Goal: Book appointment/travel/reservation

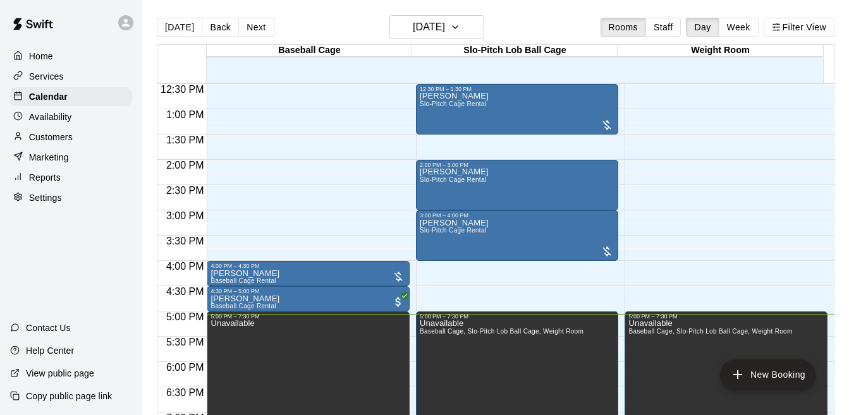
scroll to position [427, 0]
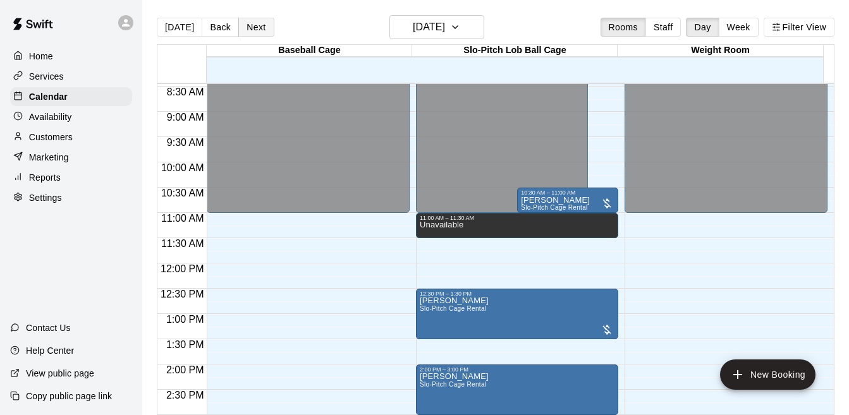
click at [255, 33] on button "Next" at bounding box center [255, 27] width 35 height 19
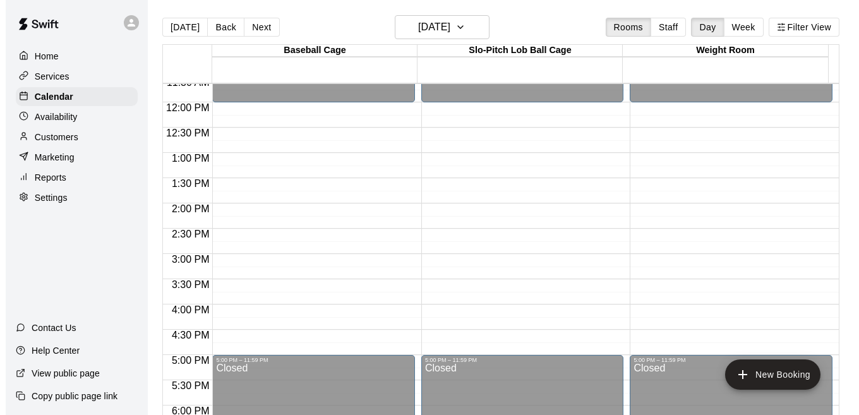
scroll to position [625, 0]
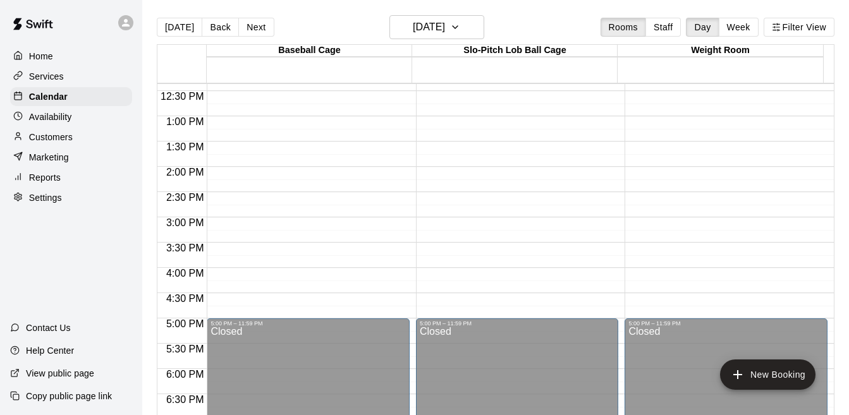
click at [346, 222] on div "12:00 AM – 12:00 PM Closed 5:00 PM – 11:59 PM Closed" at bounding box center [308, 65] width 203 height 1213
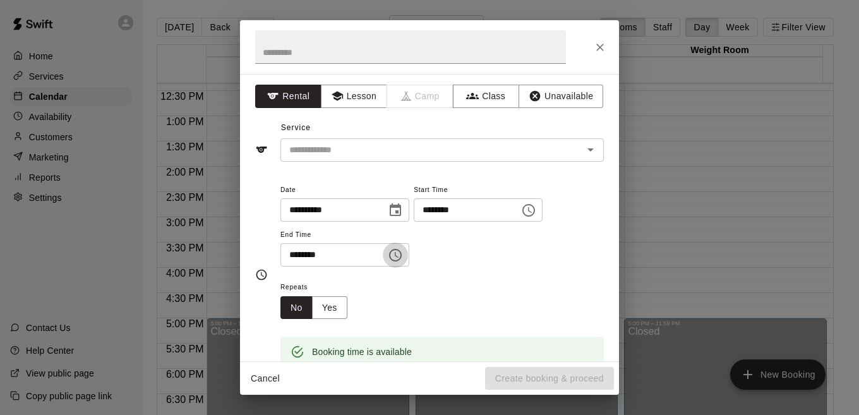
click at [403, 259] on icon "Choose time, selected time is 3:30 PM" at bounding box center [395, 255] width 15 height 15
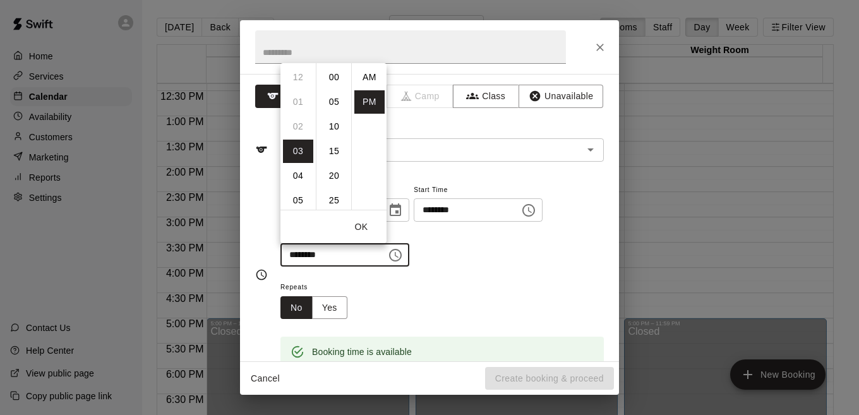
scroll to position [23, 0]
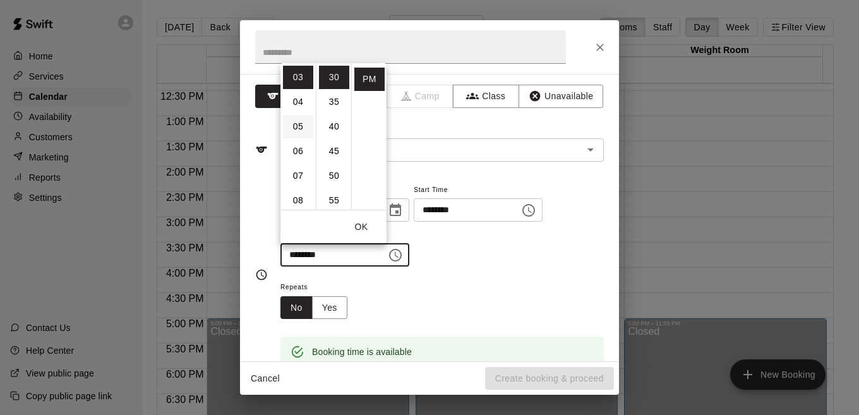
click at [299, 135] on li "05" at bounding box center [298, 126] width 30 height 23
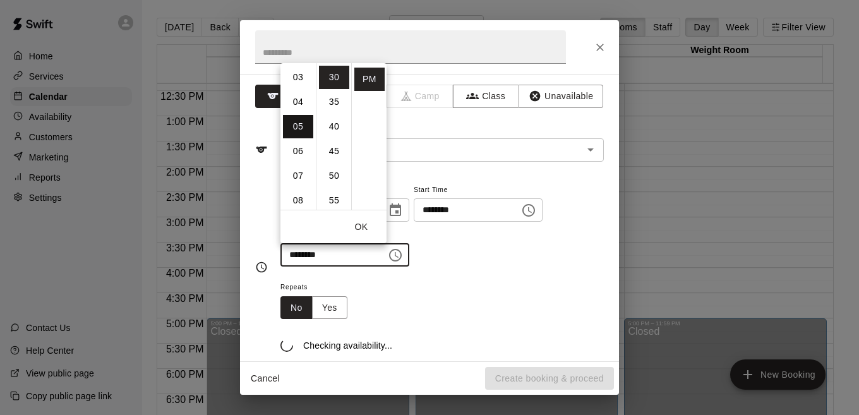
scroll to position [123, 0]
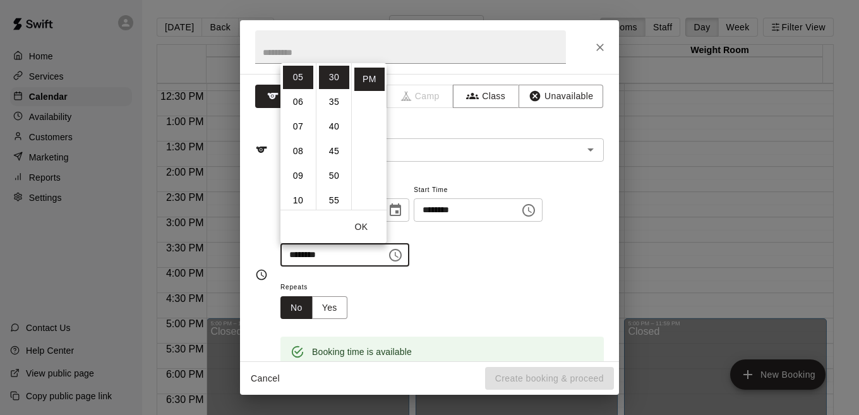
click at [488, 269] on div "**********" at bounding box center [443, 231] width 324 height 98
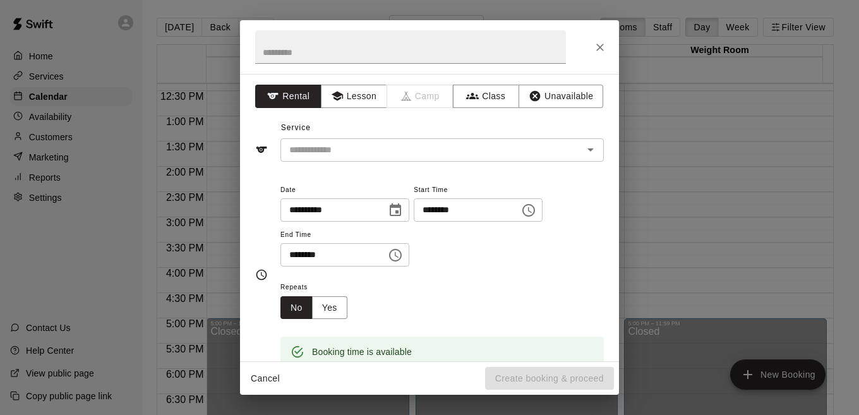
click at [403, 258] on icon "Choose time, selected time is 5:30 PM" at bounding box center [395, 255] width 15 height 15
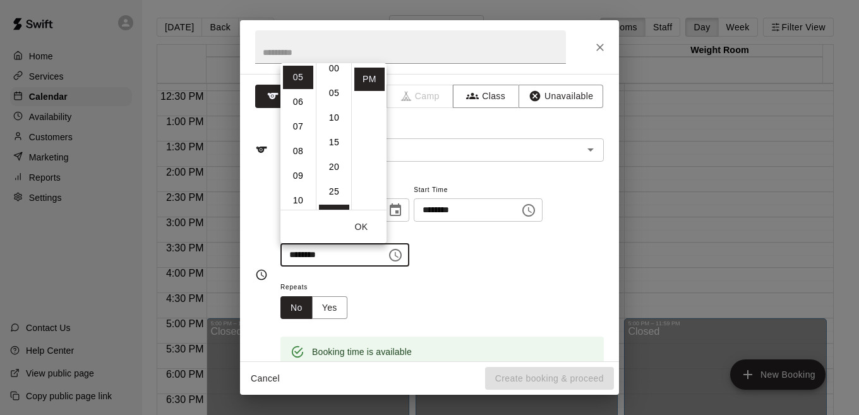
scroll to position [4, 0]
click at [324, 72] on li "00" at bounding box center [334, 73] width 30 height 23
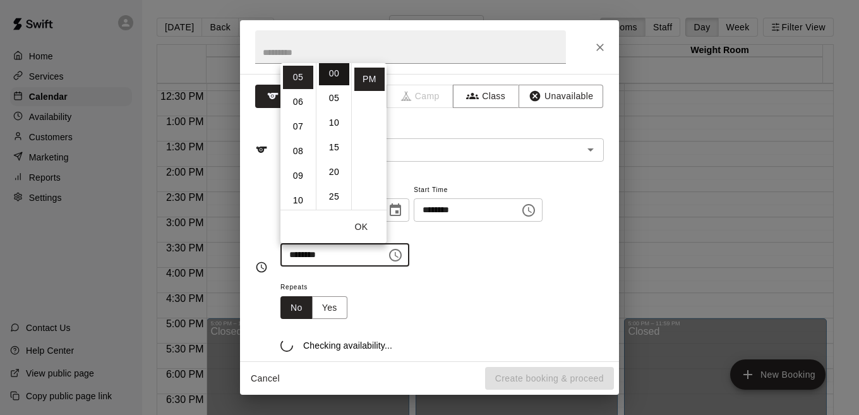
type input "********"
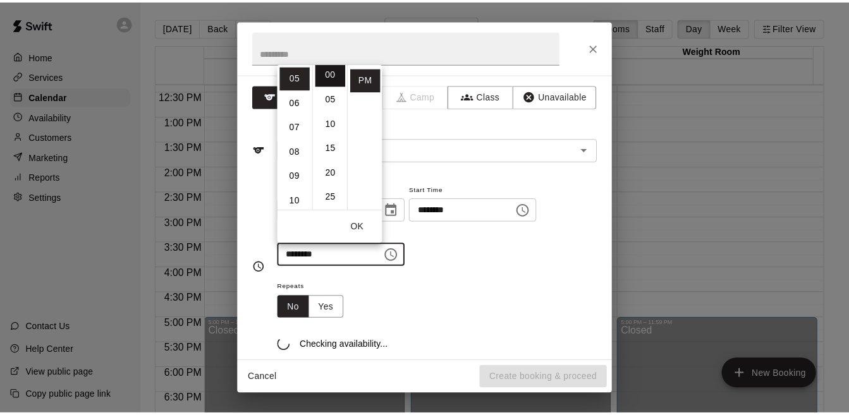
scroll to position [0, 0]
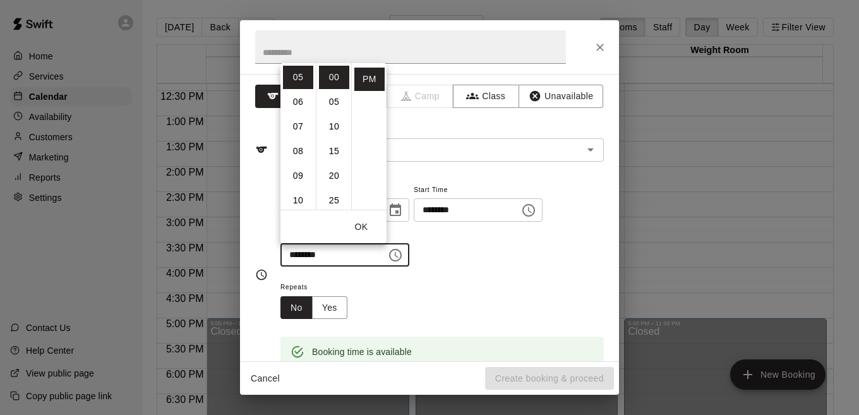
click at [456, 276] on div "**********" at bounding box center [443, 231] width 324 height 98
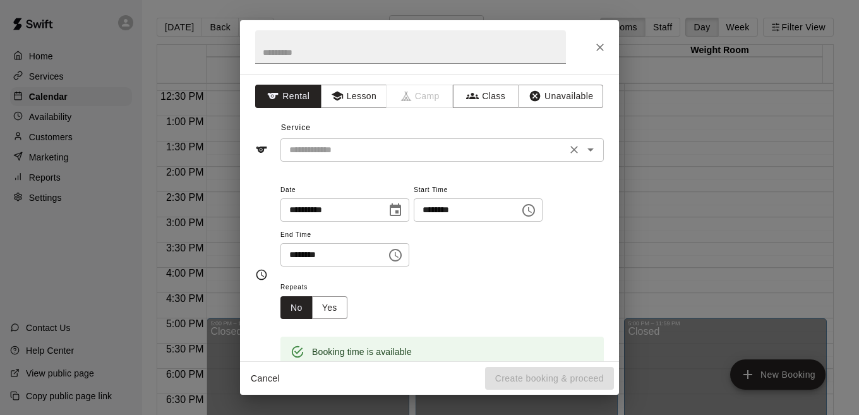
click at [583, 147] on icon "Open" at bounding box center [590, 149] width 15 height 15
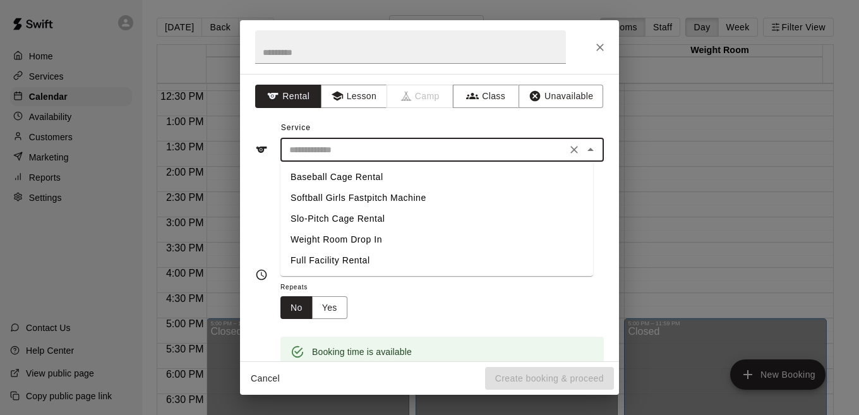
click at [372, 171] on li "Baseball Cage Rental" at bounding box center [437, 177] width 313 height 21
type input "**********"
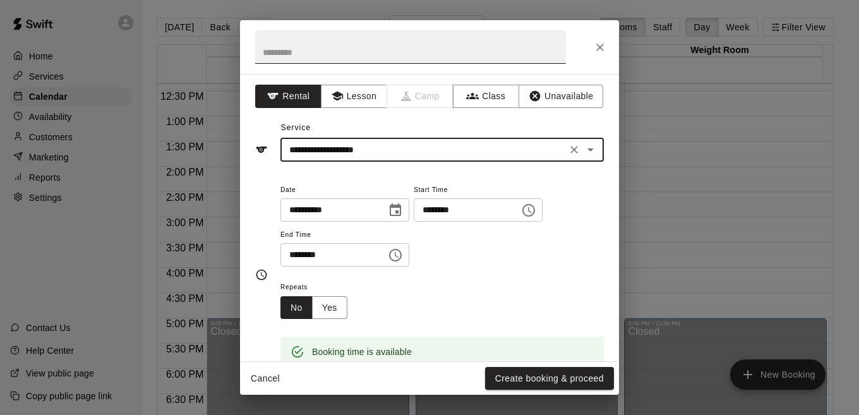
click at [405, 50] on input "text" at bounding box center [410, 46] width 311 height 33
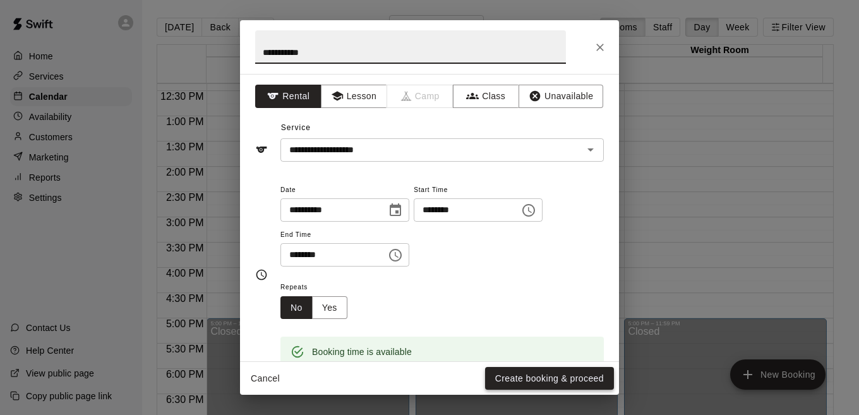
type input "**********"
click at [567, 379] on button "Create booking & proceed" at bounding box center [549, 378] width 129 height 23
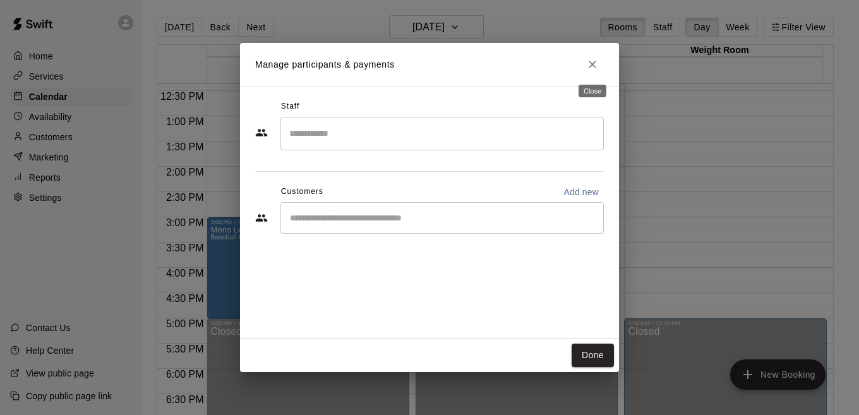
click at [593, 70] on icon "Close" at bounding box center [592, 64] width 13 height 13
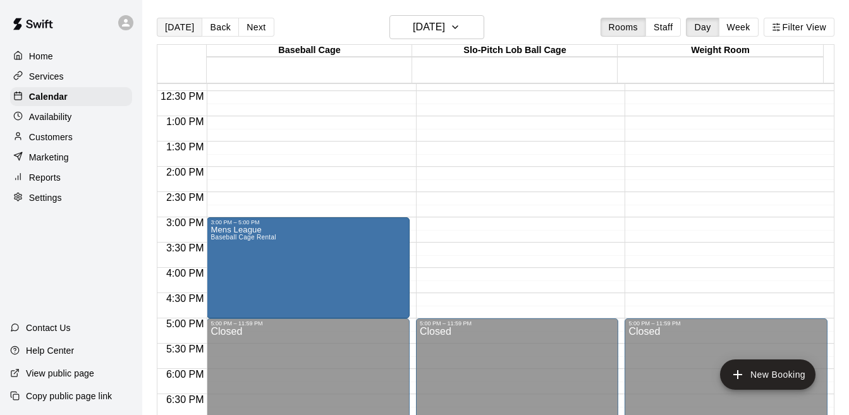
click at [178, 30] on button "[DATE]" at bounding box center [179, 27] width 45 height 19
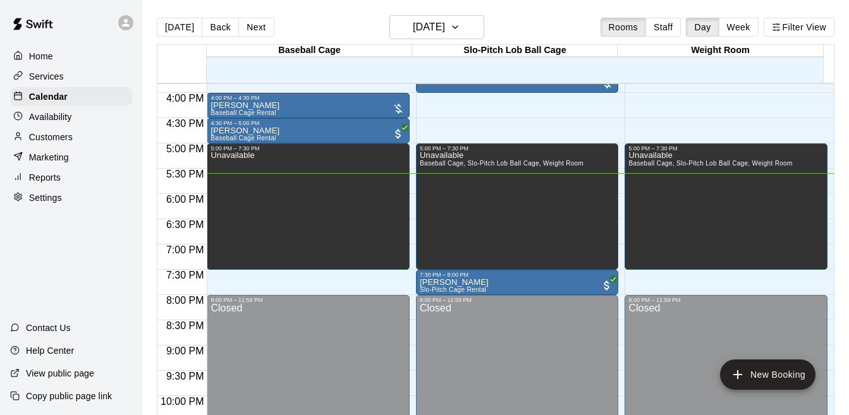
scroll to position [795, 0]
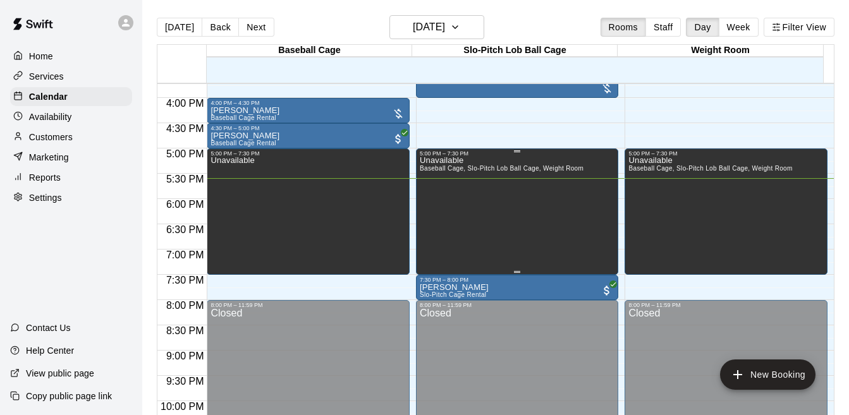
click at [537, 206] on div "Unavailable Baseball Cage, Slo-Pitch Lob Ball Cage, Weight Room" at bounding box center [502, 364] width 164 height 415
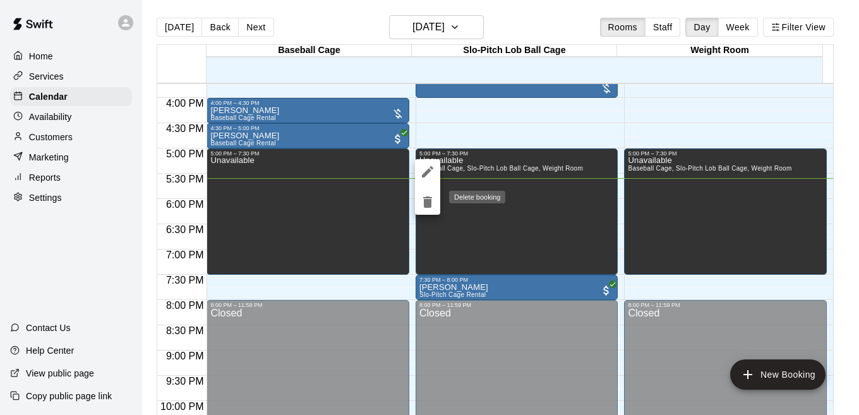
click at [430, 203] on icon "delete" at bounding box center [427, 202] width 9 height 11
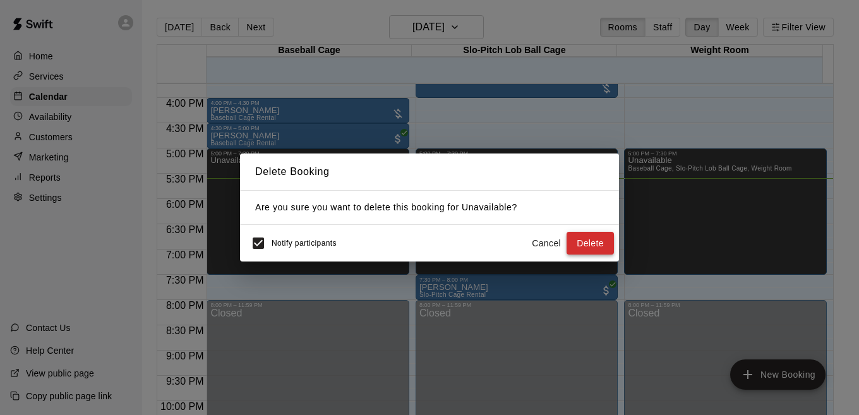
click at [582, 243] on button "Delete" at bounding box center [590, 243] width 47 height 23
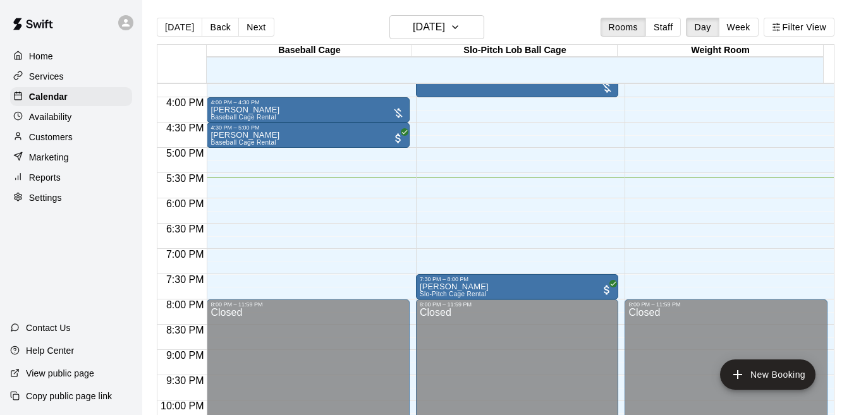
scroll to position [722, 0]
